Goal: Task Accomplishment & Management: Manage account settings

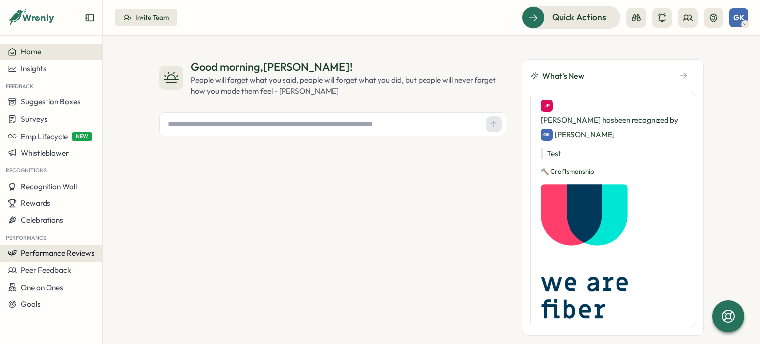
click at [35, 257] on span "Performance Reviews" at bounding box center [58, 252] width 74 height 9
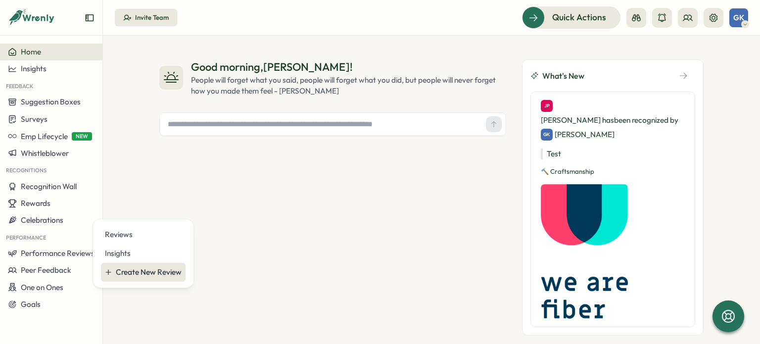
click at [131, 266] on button "Create New Review" at bounding box center [143, 272] width 85 height 19
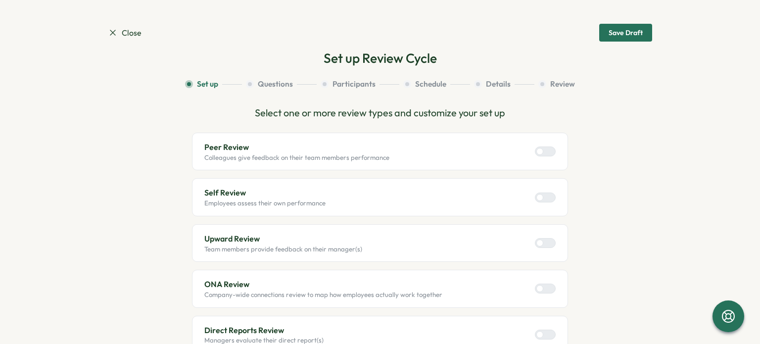
click at [109, 36] on icon at bounding box center [113, 33] width 10 height 10
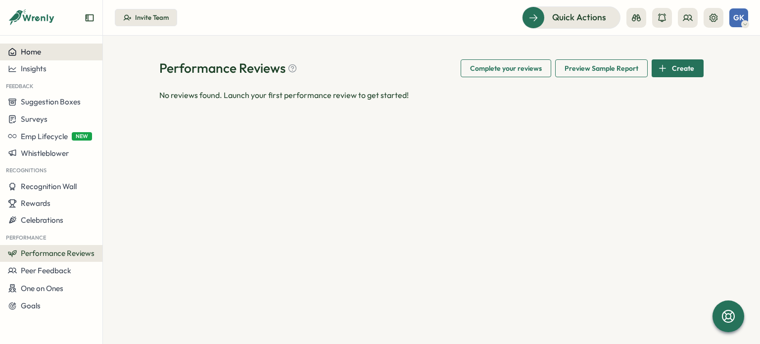
click at [31, 54] on span "Home" at bounding box center [31, 51] width 20 height 9
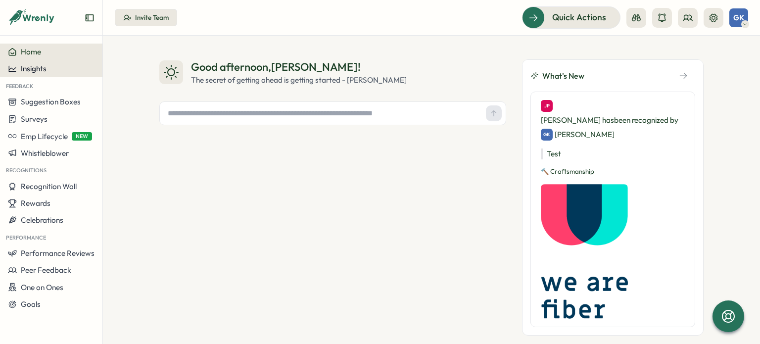
click at [38, 67] on span "Insights" at bounding box center [34, 68] width 26 height 9
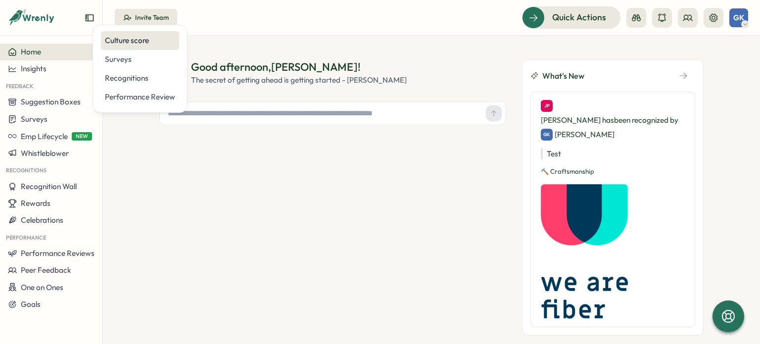
click at [128, 45] on div "Culture score" at bounding box center [140, 40] width 70 height 11
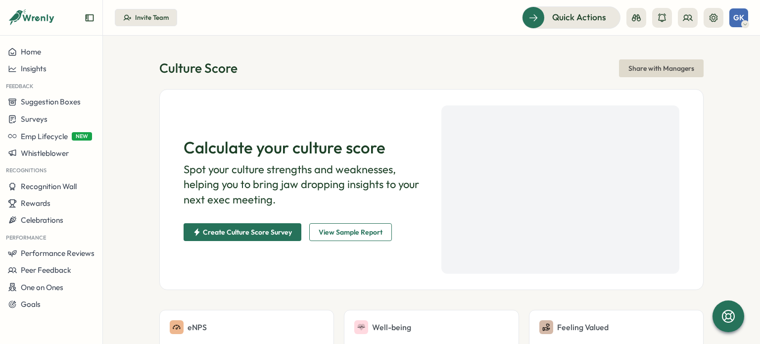
click at [362, 236] on span "View Sample Report" at bounding box center [351, 232] width 64 height 17
click at [744, 21] on icon at bounding box center [745, 24] width 5 height 8
click at [737, 41] on div "Edit Profile" at bounding box center [722, 48] width 61 height 19
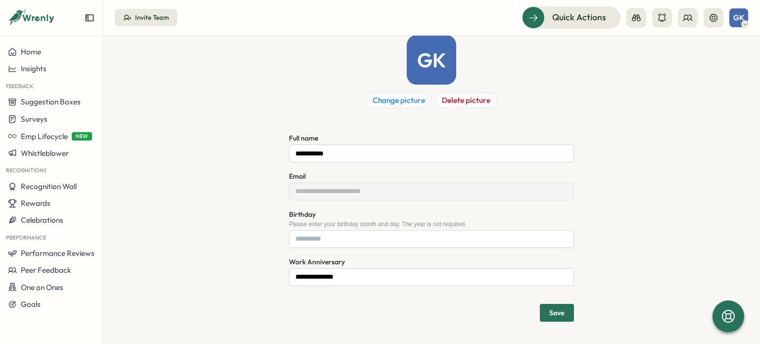
scroll to position [62, 0]
click at [333, 247] on div "**********" at bounding box center [431, 208] width 285 height 154
click at [319, 237] on input "Birthday" at bounding box center [431, 238] width 285 height 18
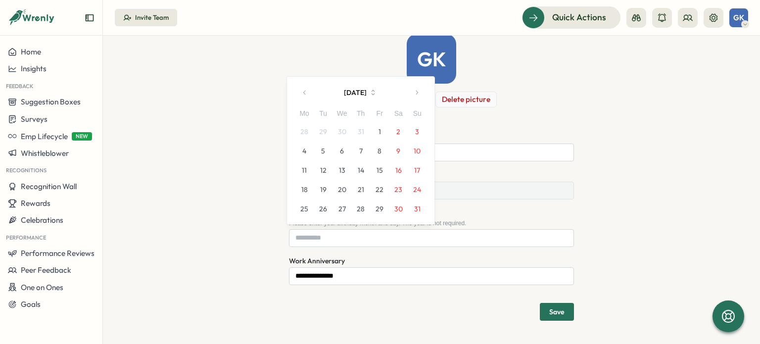
drag, startPoint x: 419, startPoint y: 167, endPoint x: 408, endPoint y: 154, distance: 16.9
click at [417, 165] on button "17" at bounding box center [417, 170] width 19 height 19
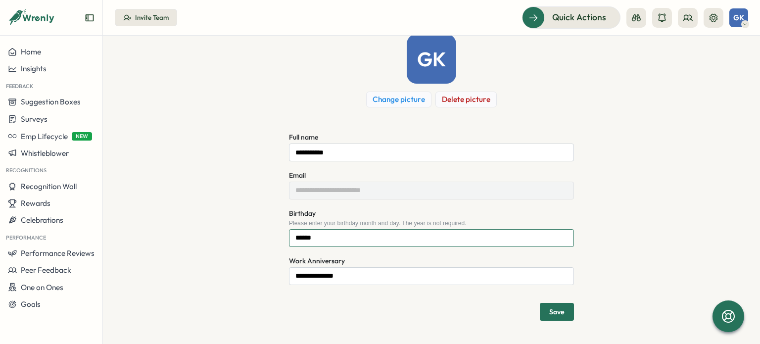
click at [326, 237] on input "******" at bounding box center [431, 238] width 285 height 18
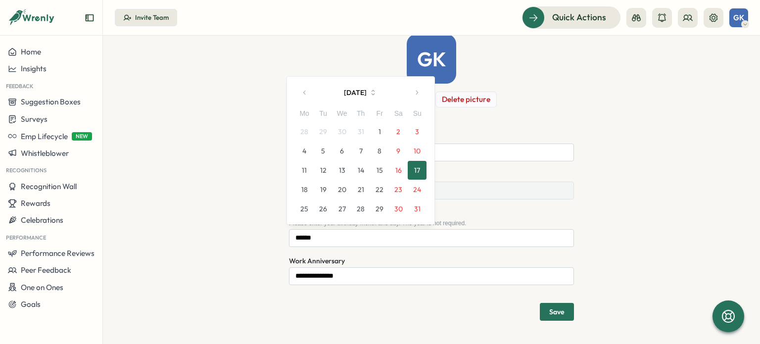
click at [309, 98] on button "button" at bounding box center [305, 93] width 20 height 20
drag, startPoint x: 365, startPoint y: 168, endPoint x: 356, endPoint y: 130, distance: 39.1
click at [366, 168] on button "17" at bounding box center [360, 170] width 19 height 19
type input "******"
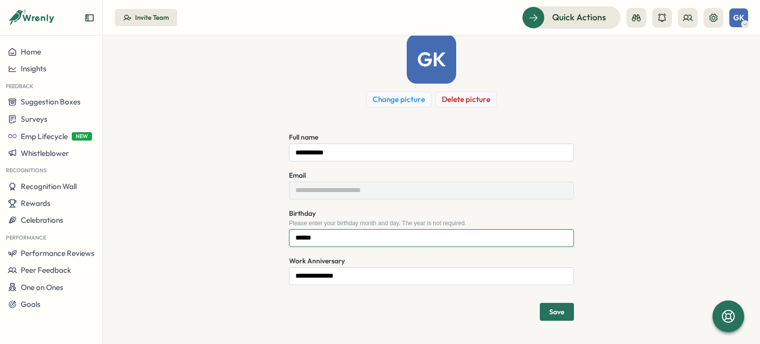
click at [343, 241] on input "******" at bounding box center [431, 238] width 285 height 18
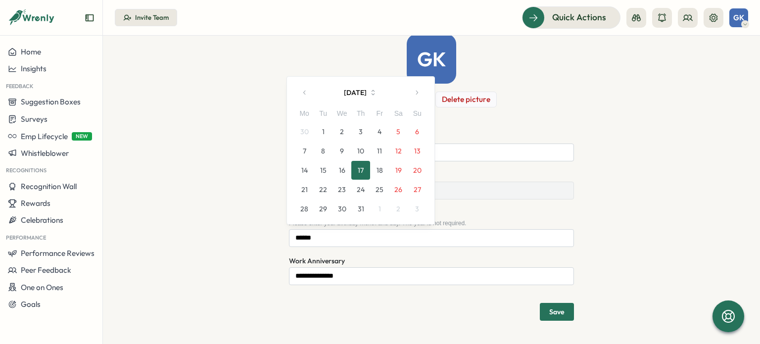
click at [366, 92] on button "July 2025" at bounding box center [361, 93] width 92 height 20
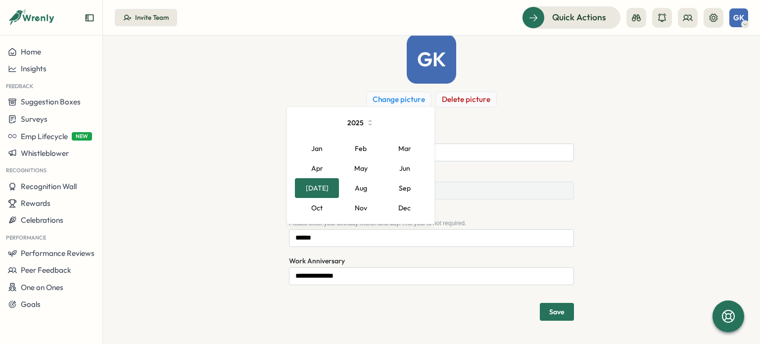
click at [366, 120] on icon "button" at bounding box center [370, 122] width 9 height 9
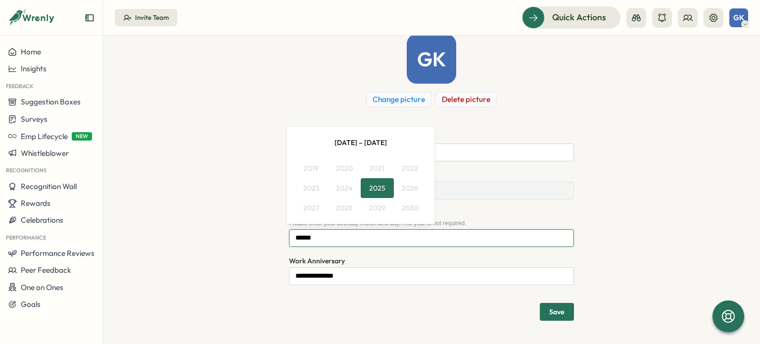
click at [352, 242] on input "******" at bounding box center [431, 238] width 285 height 18
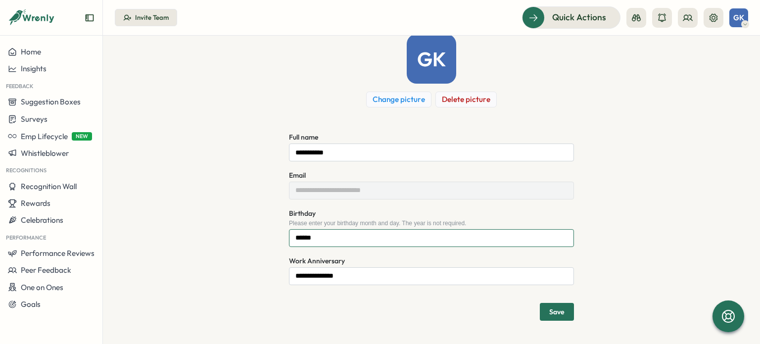
click at [348, 239] on input "******" at bounding box center [431, 238] width 285 height 18
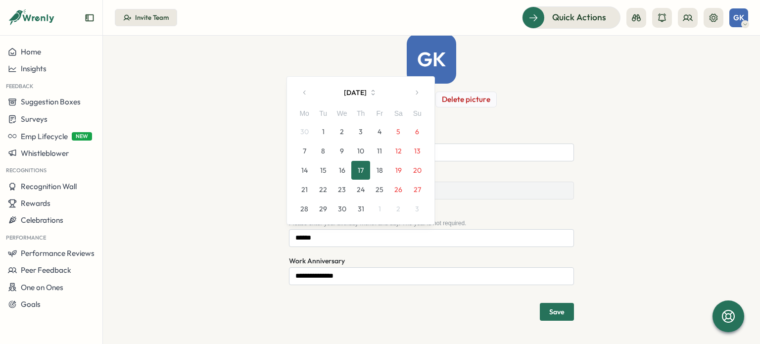
click at [384, 252] on div "**********" at bounding box center [431, 208] width 285 height 154
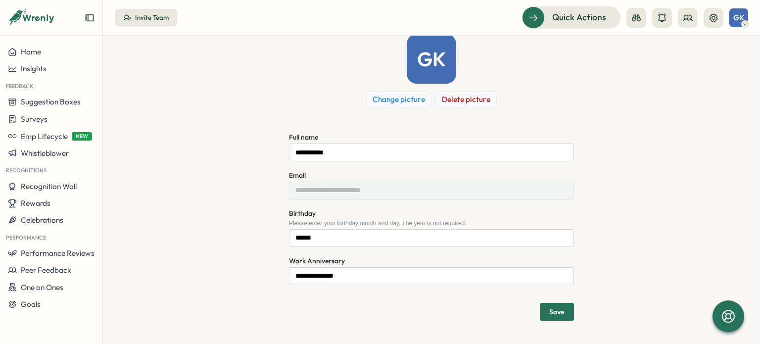
click at [557, 311] on span "Save" at bounding box center [556, 311] width 15 height 7
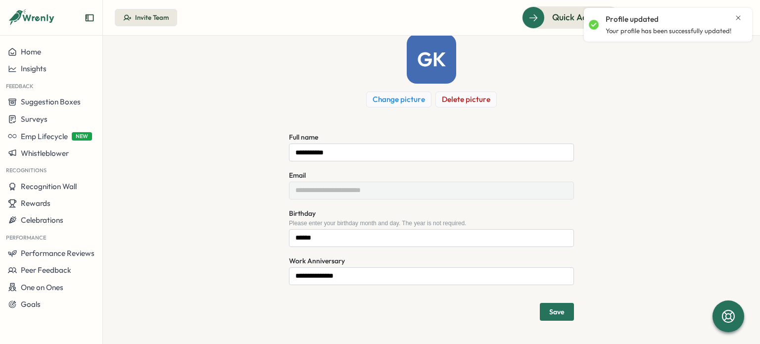
click at [735, 19] on icon "Close notification" at bounding box center [738, 18] width 8 height 8
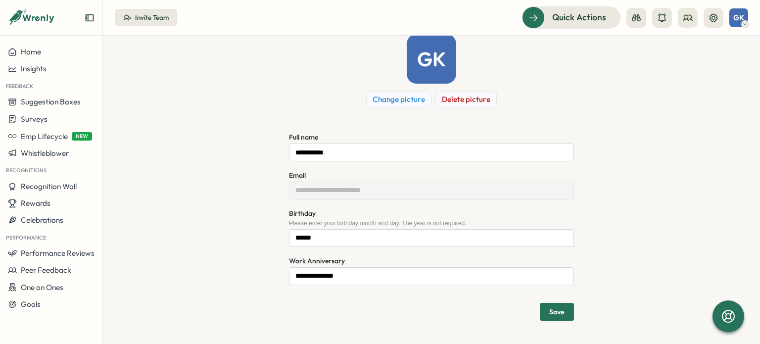
click at [738, 20] on span "GK" at bounding box center [738, 17] width 11 height 8
drag, startPoint x: 726, startPoint y: 66, endPoint x: 722, endPoint y: 69, distance: 5.4
click at [726, 66] on div "My Activity" at bounding box center [722, 67] width 49 height 11
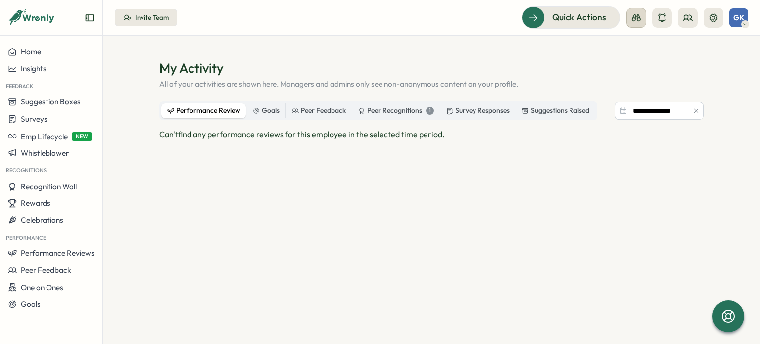
click at [645, 20] on button at bounding box center [636, 18] width 20 height 20
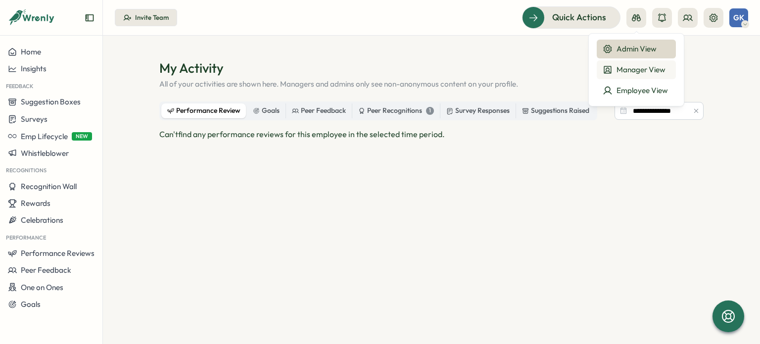
click at [619, 75] on div "Manager View" at bounding box center [636, 69] width 67 height 11
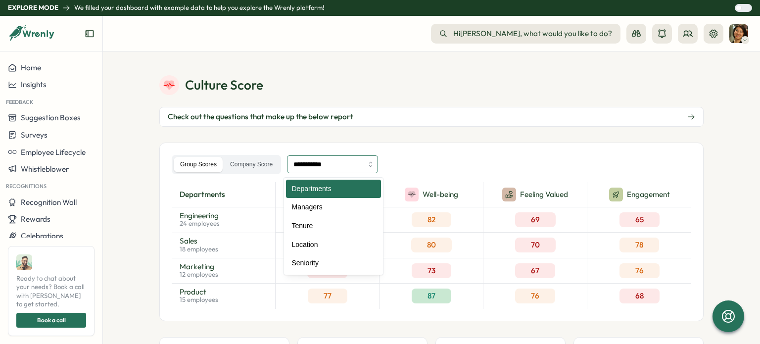
click at [350, 162] on input "**********" at bounding box center [332, 164] width 91 height 18
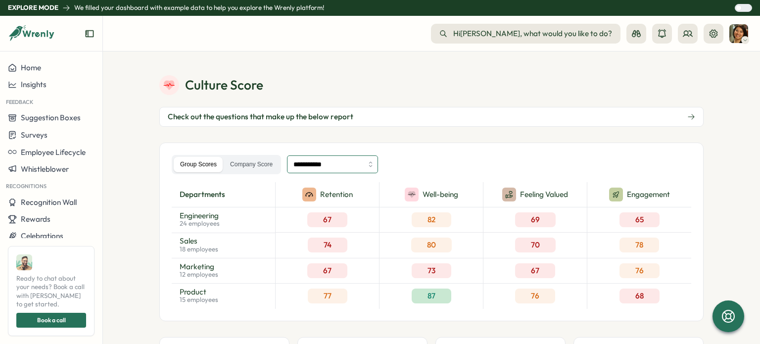
click at [350, 162] on input "**********" at bounding box center [332, 164] width 91 height 18
click at [264, 164] on label "Company Score" at bounding box center [251, 164] width 55 height 15
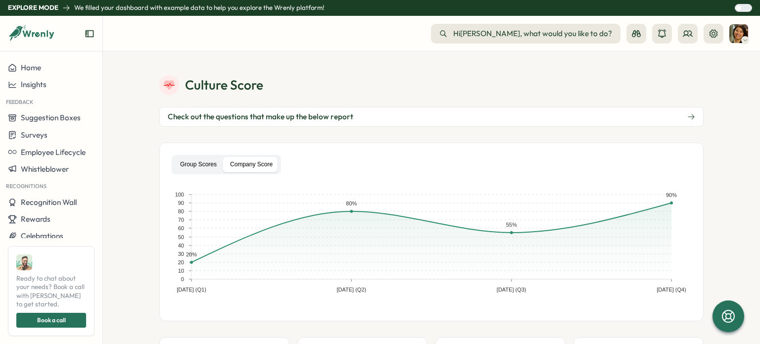
click at [199, 164] on label "Group Scores" at bounding box center [198, 164] width 49 height 15
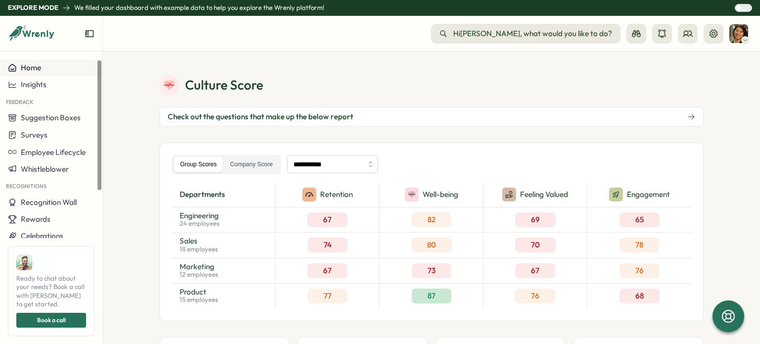
click at [42, 61] on button "Home" at bounding box center [51, 67] width 102 height 17
click at [740, 31] on img at bounding box center [738, 33] width 19 height 19
click at [723, 59] on div "Edit Profile" at bounding box center [722, 64] width 49 height 11
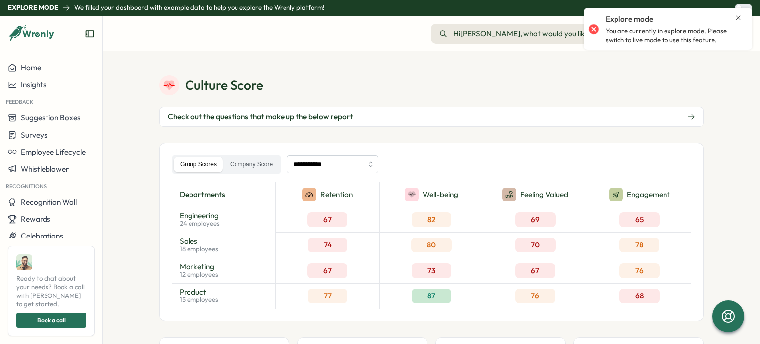
click at [741, 22] on div "Explore mode" at bounding box center [674, 19] width 137 height 11
click at [739, 17] on icon "Close notification" at bounding box center [738, 18] width 8 height 8
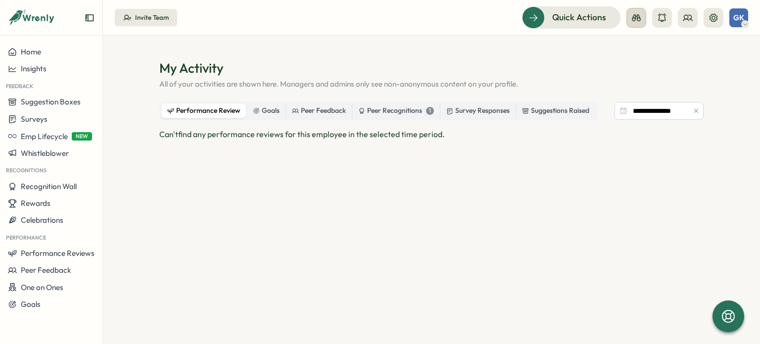
click at [634, 16] on icon at bounding box center [636, 18] width 10 height 10
click at [636, 94] on div "Employee View" at bounding box center [636, 90] width 67 height 11
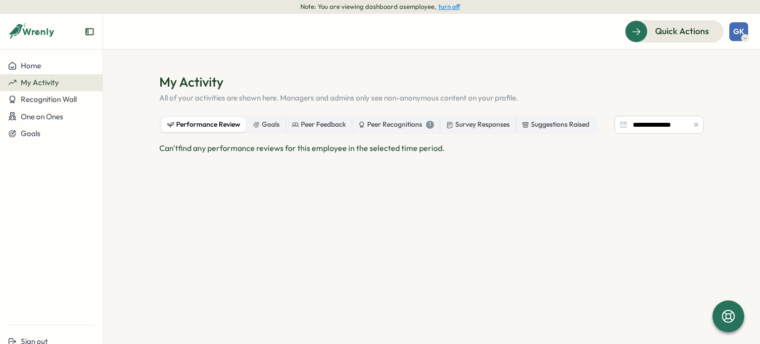
click at [741, 31] on span "GK" at bounding box center [738, 31] width 11 height 8
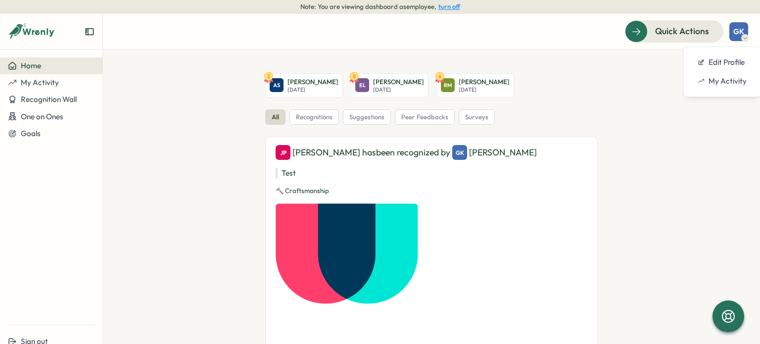
click at [39, 65] on span "Home" at bounding box center [31, 65] width 20 height 9
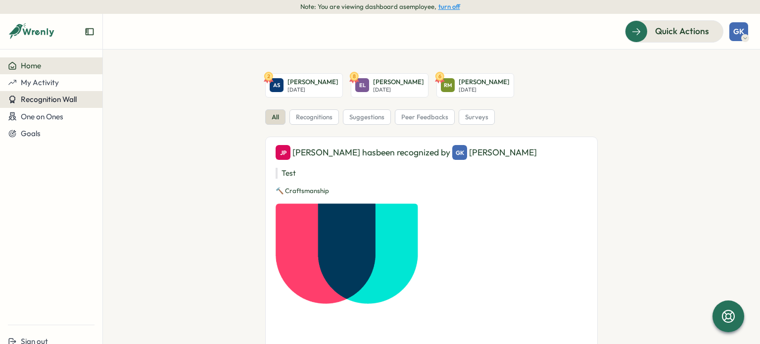
click at [55, 102] on span "Recognition Wall" at bounding box center [49, 99] width 56 height 9
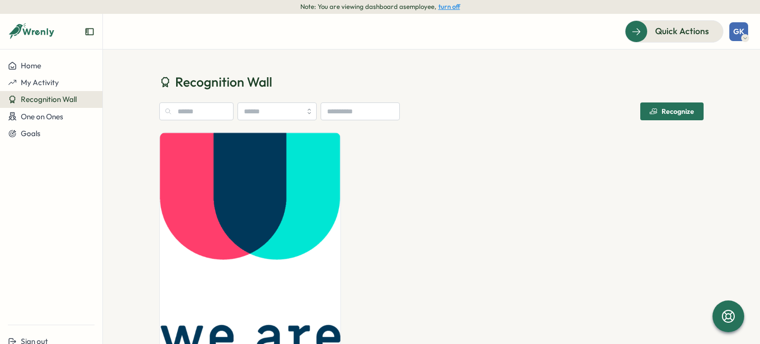
click at [447, 5] on button "turn off" at bounding box center [449, 6] width 22 height 7
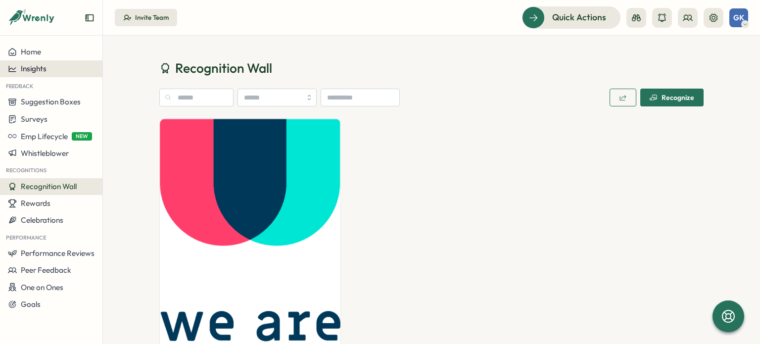
click at [9, 61] on button "Insights" at bounding box center [51, 68] width 102 height 17
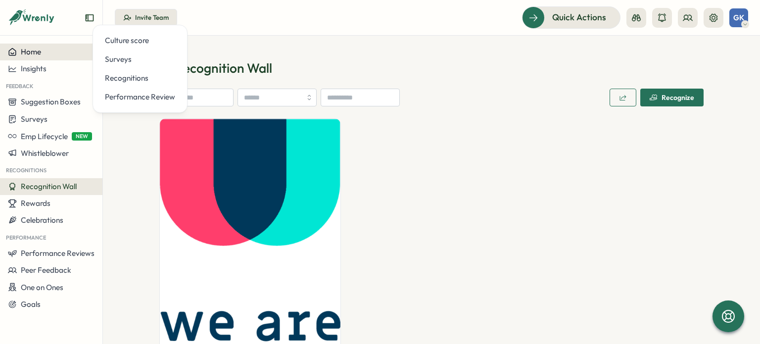
click at [11, 50] on icon at bounding box center [12, 52] width 9 height 9
